Goal: Use online tool/utility: Utilize a website feature to perform a specific function

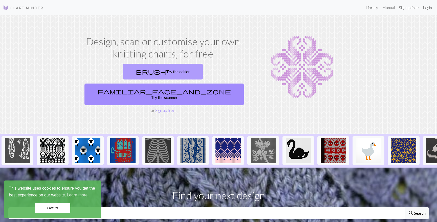
click at [125, 75] on link "brush Try the editor" at bounding box center [163, 72] width 80 height 16
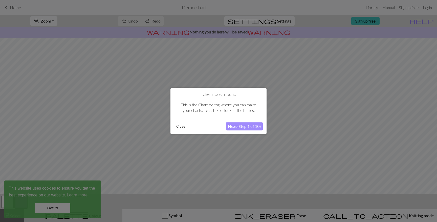
click at [181, 124] on button "Close" at bounding box center [180, 126] width 13 height 8
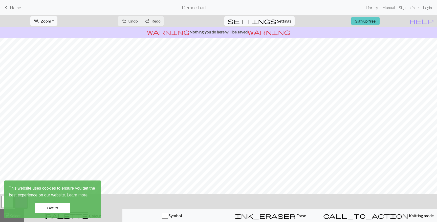
click at [373, 21] on link "Sign up free" at bounding box center [365, 21] width 28 height 9
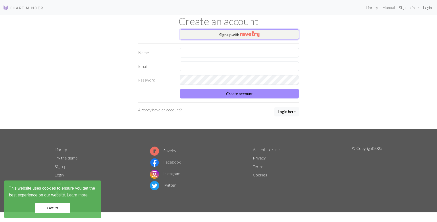
click at [257, 34] on img "button" at bounding box center [249, 34] width 19 height 6
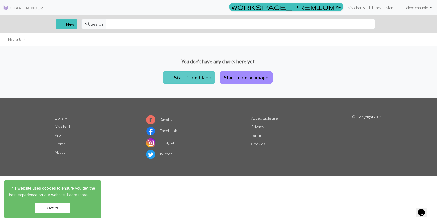
click at [209, 78] on button "add Start from blank" at bounding box center [189, 77] width 53 height 12
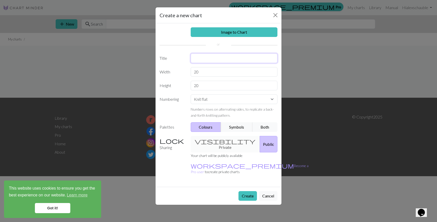
click at [212, 60] on input "text" at bounding box center [234, 58] width 87 height 10
type input "Fruit quilt tapestry"
drag, startPoint x: 199, startPoint y: 74, endPoint x: 191, endPoint y: 70, distance: 9.4
click at [191, 70] on input "20" at bounding box center [234, 72] width 87 height 10
type input "90"
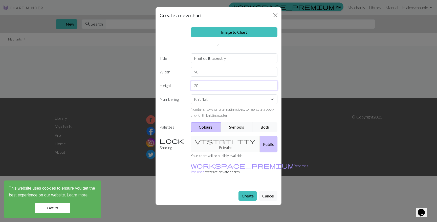
drag, startPoint x: 201, startPoint y: 86, endPoint x: 188, endPoint y: 83, distance: 12.8
click at [188, 83] on div "20" at bounding box center [234, 86] width 93 height 10
type input "120"
click at [211, 99] on select "Knit flat Knit in the round Lace knitting Cross stitch" at bounding box center [234, 99] width 87 height 10
click at [200, 128] on button "Colours" at bounding box center [206, 127] width 31 height 10
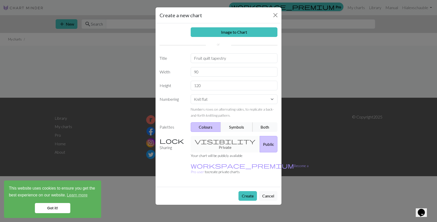
click at [226, 127] on button "Symbols" at bounding box center [237, 127] width 32 height 10
click at [215, 126] on button "Colours" at bounding box center [206, 127] width 31 height 10
click at [240, 191] on button "Create" at bounding box center [247, 196] width 18 height 10
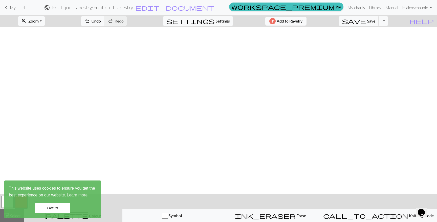
scroll to position [222, 0]
click at [48, 208] on link "Got it!" at bounding box center [52, 208] width 35 height 10
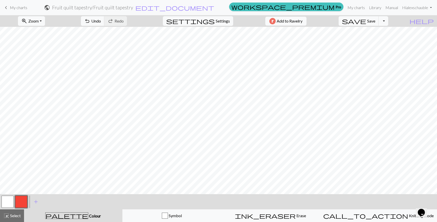
click at [10, 200] on button "button" at bounding box center [8, 201] width 12 height 12
click at [25, 199] on button "button" at bounding box center [21, 201] width 12 height 12
click at [25, 200] on button "button" at bounding box center [21, 201] width 12 height 12
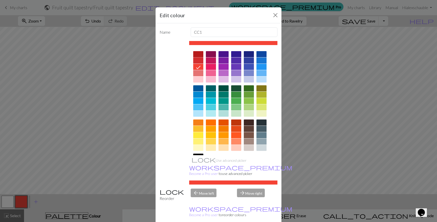
click at [199, 54] on div at bounding box center [198, 54] width 10 height 6
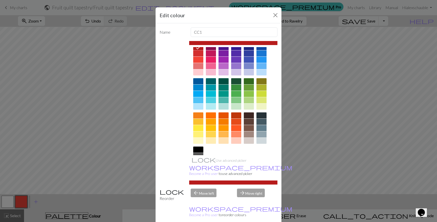
scroll to position [0, 0]
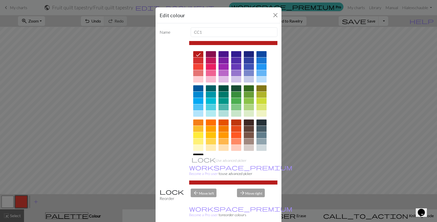
click at [121, 202] on div "Edit colour Name CC1 Use advanced picker workspace_premium Become a Pro user to…" at bounding box center [218, 111] width 437 height 222
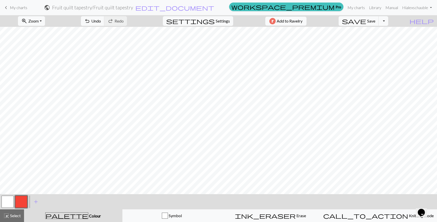
click at [23, 198] on button "button" at bounding box center [21, 201] width 12 height 12
click at [23, 198] on div "Edit colour Name CC1 Use advanced picker workspace_premium Become a Pro user to…" at bounding box center [218, 111] width 437 height 222
click at [23, 199] on button "button" at bounding box center [21, 201] width 12 height 12
click at [23, 199] on div "Edit colour Name CC1 Use advanced picker workspace_premium Become a Pro user to…" at bounding box center [218, 111] width 437 height 222
click at [23, 199] on button "button" at bounding box center [21, 201] width 12 height 12
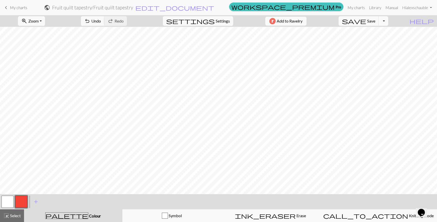
click at [25, 202] on button "button" at bounding box center [21, 201] width 12 height 12
click at [25, 202] on div "Edit colour Name CC1 Use advanced picker workspace_premium Become a Pro user to…" at bounding box center [218, 111] width 437 height 222
click at [23, 201] on button "button" at bounding box center [21, 201] width 12 height 12
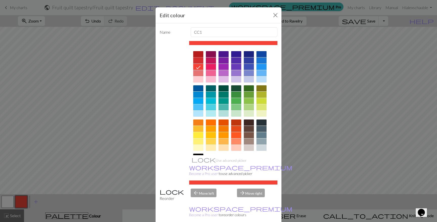
click at [201, 54] on div at bounding box center [198, 54] width 10 height 6
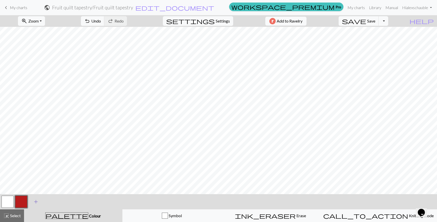
click at [36, 201] on span "add" at bounding box center [36, 201] width 6 height 7
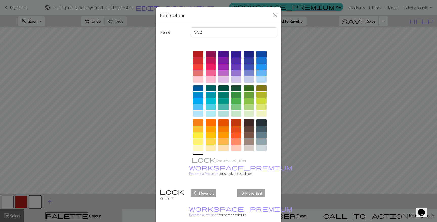
click at [251, 106] on div at bounding box center [249, 107] width 10 height 6
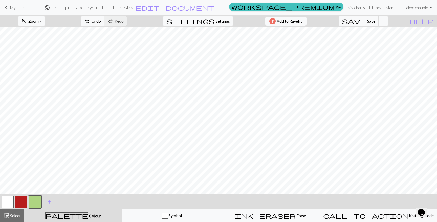
click at [24, 201] on button "button" at bounding box center [21, 201] width 12 height 12
click at [23, 201] on button "button" at bounding box center [21, 201] width 12 height 12
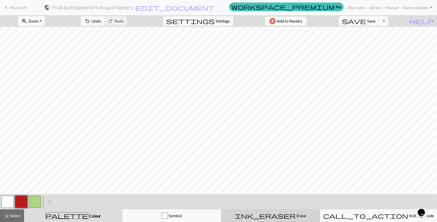
click at [296, 217] on span "Erase" at bounding box center [301, 215] width 10 height 5
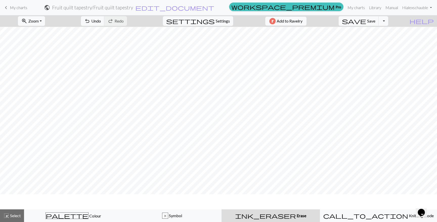
scroll to position [207, 0]
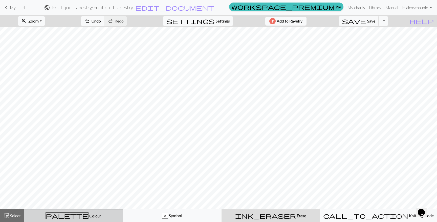
click at [86, 213] on div "palette Colour Colour" at bounding box center [73, 215] width 92 height 7
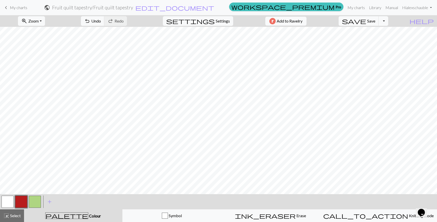
click at [38, 197] on button "button" at bounding box center [35, 201] width 12 height 12
click at [26, 203] on button "button" at bounding box center [21, 201] width 12 height 12
click at [41, 24] on button "zoom_in Zoom Zoom" at bounding box center [31, 21] width 27 height 10
click at [40, 31] on button "Fit all" at bounding box center [38, 32] width 40 height 8
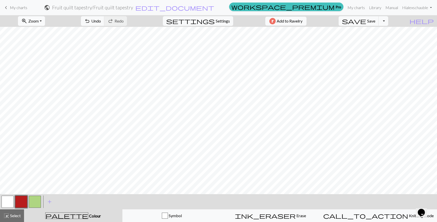
click at [39, 23] on span "Zoom" at bounding box center [33, 20] width 10 height 5
click at [46, 39] on button "Fit width" at bounding box center [38, 40] width 40 height 8
click at [39, 23] on span "Zoom" at bounding box center [33, 20] width 10 height 5
click at [44, 45] on button "Fit height" at bounding box center [38, 48] width 40 height 8
click at [39, 21] on span "Zoom" at bounding box center [33, 20] width 10 height 5
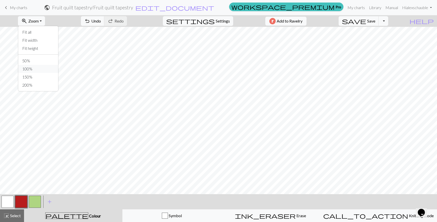
click at [37, 67] on button "100%" at bounding box center [38, 69] width 40 height 8
click at [37, 21] on span "Zoom" at bounding box center [33, 20] width 10 height 5
click at [37, 62] on button "50%" at bounding box center [38, 61] width 40 height 8
click at [10, 202] on button "button" at bounding box center [8, 201] width 12 height 12
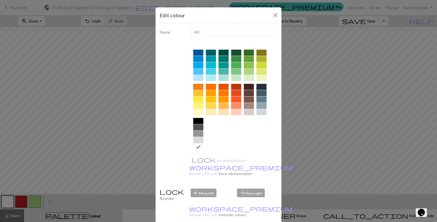
scroll to position [0, 0]
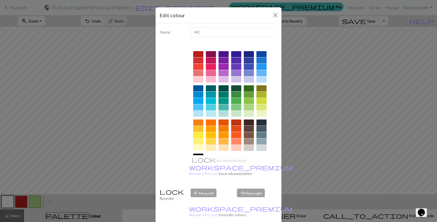
click at [250, 88] on div at bounding box center [249, 88] width 10 height 6
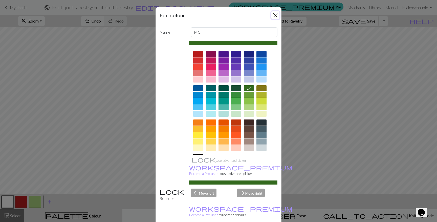
click at [276, 16] on button "Close" at bounding box center [275, 15] width 8 height 8
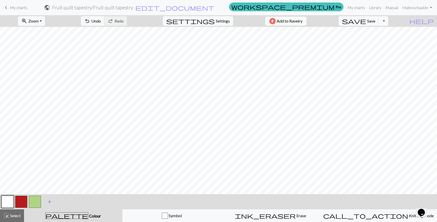
click at [51, 202] on span "add" at bounding box center [50, 201] width 6 height 7
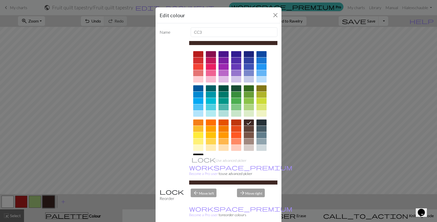
click at [250, 89] on div at bounding box center [249, 88] width 10 height 6
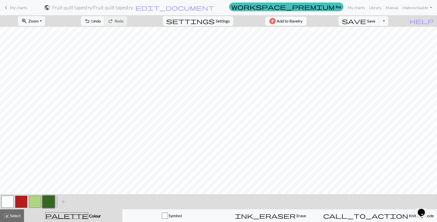
click at [26, 199] on button "button" at bounding box center [21, 201] width 12 height 12
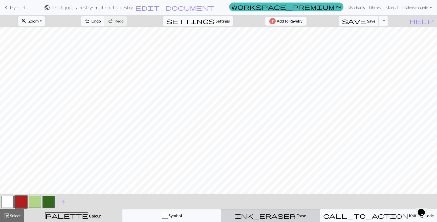
click at [270, 217] on div "ink_eraser Erase Erase" at bounding box center [270, 215] width 92 height 6
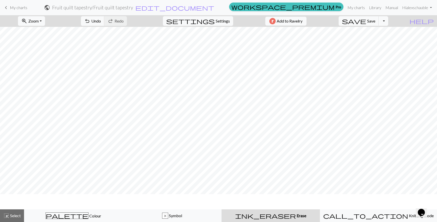
scroll to position [139, 0]
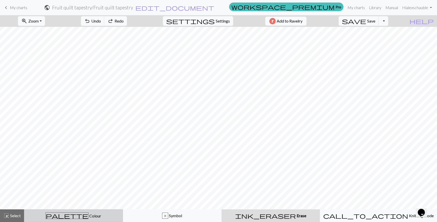
click at [71, 212] on span "palette" at bounding box center [67, 215] width 42 height 7
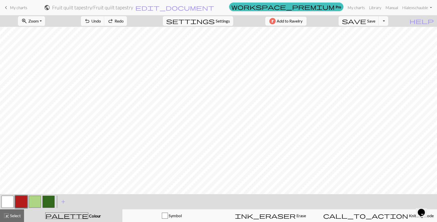
click at [8, 202] on button "button" at bounding box center [8, 201] width 12 height 12
click at [53, 202] on button "button" at bounding box center [48, 201] width 12 height 12
